Goal: Transaction & Acquisition: Book appointment/travel/reservation

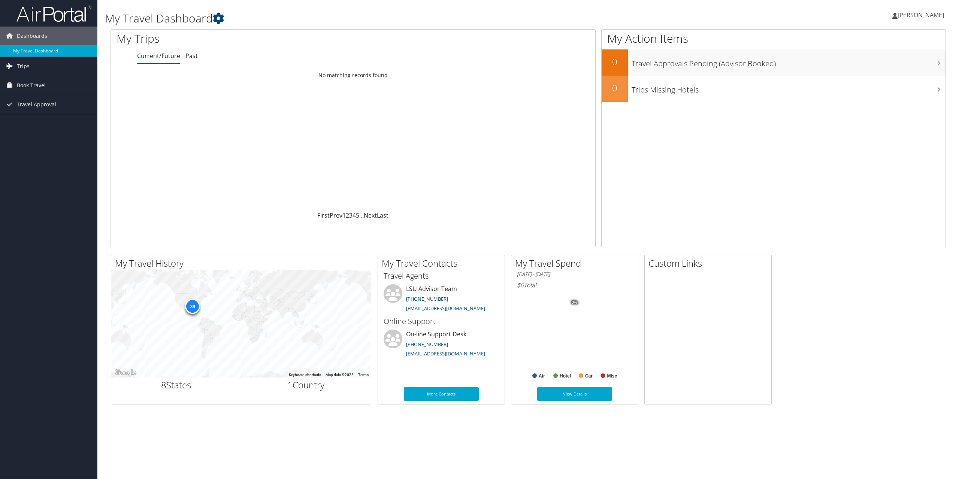
click at [32, 67] on link "Trips" at bounding box center [48, 66] width 97 height 19
click at [24, 117] on span "Book Travel" at bounding box center [31, 119] width 29 height 19
click at [42, 146] on link "Book/Manage Online Trips" at bounding box center [48, 145] width 97 height 11
click at [41, 144] on link "Book/Manage Online Trips" at bounding box center [48, 145] width 97 height 11
